Goal: Task Accomplishment & Management: Use online tool/utility

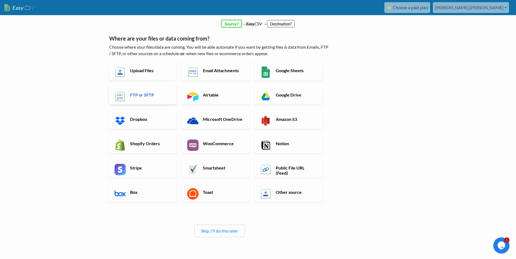
click at [140, 90] on link "FTP or SFTP" at bounding box center [142, 95] width 67 height 19
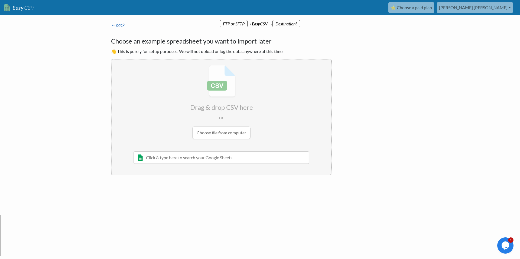
click at [118, 25] on link "← back" at bounding box center [118, 24] width 14 height 5
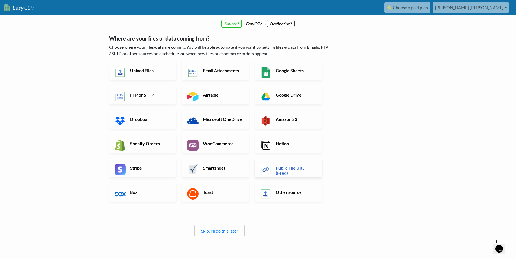
click at [288, 170] on h6 "Public File URL (Feed)" at bounding box center [295, 170] width 43 height 10
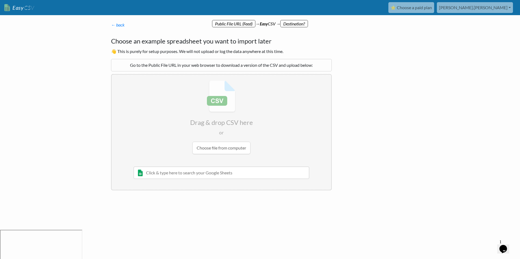
click at [229, 148] on input "file" at bounding box center [222, 117] width 220 height 85
type input "C:\fakepath\salesforce_customers_added (2).csv"
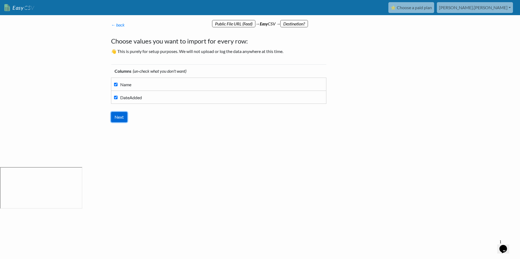
click at [117, 121] on input "Next" at bounding box center [119, 117] width 16 height 10
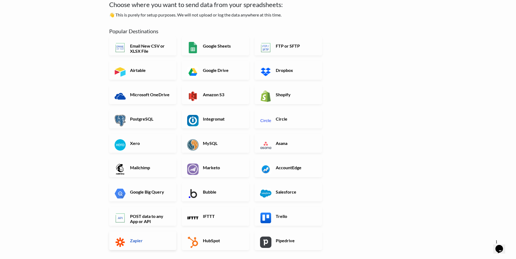
scroll to position [113, 0]
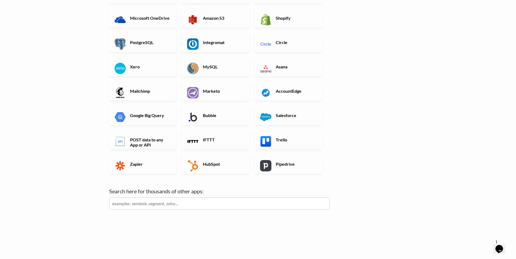
click at [145, 207] on input "text" at bounding box center [219, 204] width 221 height 12
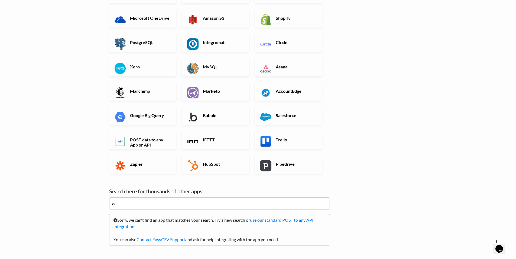
type input "a"
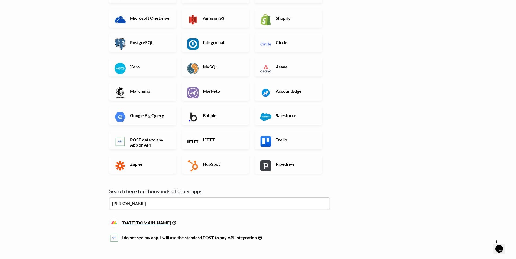
type input "monda"
click at [137, 224] on h6 "monday.com" at bounding box center [219, 221] width 221 height 7
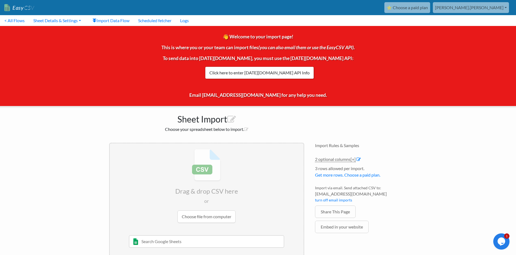
scroll to position [14, 0]
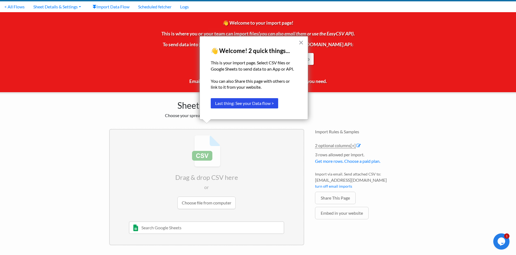
click at [297, 42] on div "× 👋 Welcome! 2 quick things... This is your import page. Select CSV files or Go…" at bounding box center [254, 77] width 108 height 83
click at [298, 43] on button "×" at bounding box center [300, 42] width 5 height 9
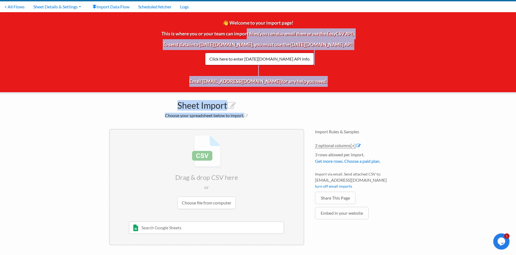
drag, startPoint x: 244, startPoint y: 34, endPoint x: 239, endPoint y: 121, distance: 86.3
click at [239, 120] on body "Easy CSV ⭐ Choose a paid plan tucker.pellicci Bectran All Flows All CSV Generat…" at bounding box center [258, 141] width 516 height 311
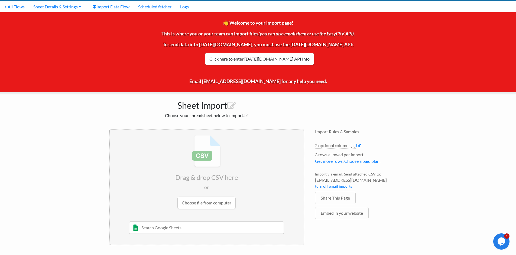
click at [243, 122] on div "Sheet Import Choose your spreadsheet below to import." at bounding box center [207, 107] width 206 height 31
click at [213, 202] on input "file" at bounding box center [207, 172] width 194 height 85
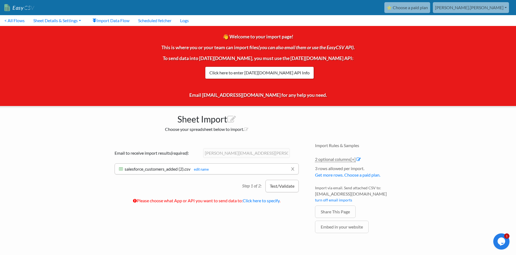
click at [282, 185] on button "Test/Validate" at bounding box center [281, 186] width 33 height 12
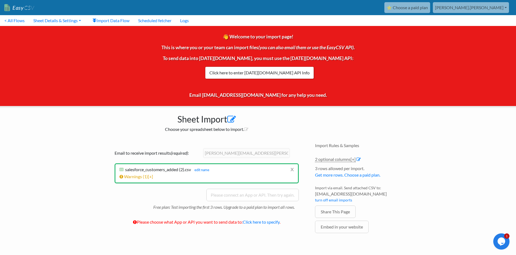
click at [230, 123] on icon at bounding box center [231, 119] width 9 height 9
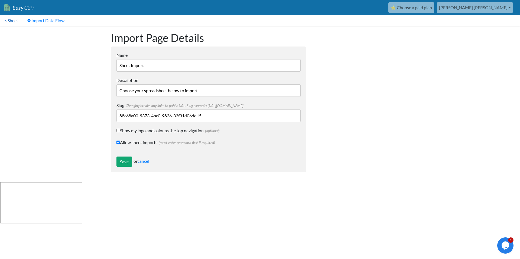
click at [9, 21] on link "< Sheet" at bounding box center [11, 20] width 22 height 11
